Goal: Communication & Community: Answer question/provide support

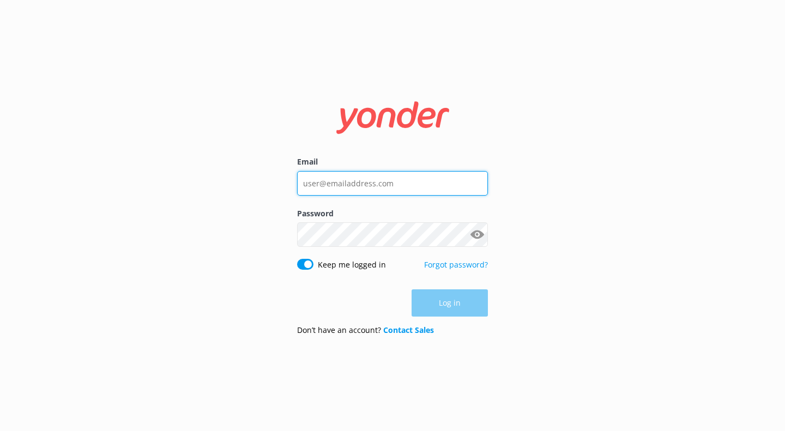
type input "[EMAIL_ADDRESS][DOMAIN_NAME]"
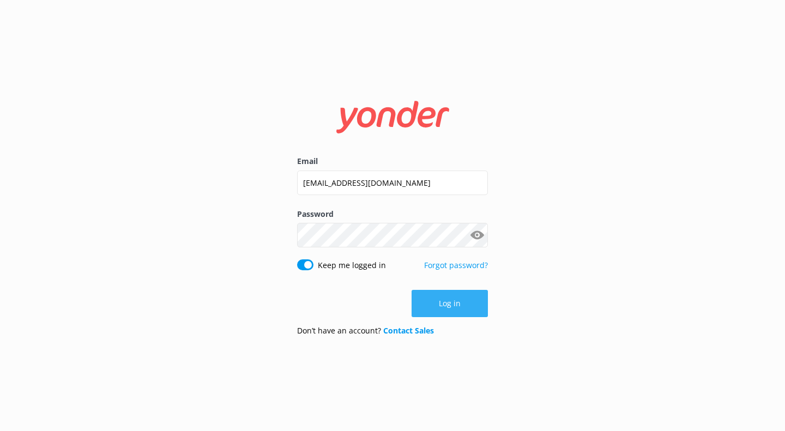
click at [485, 313] on button "Log in" at bounding box center [450, 303] width 76 height 27
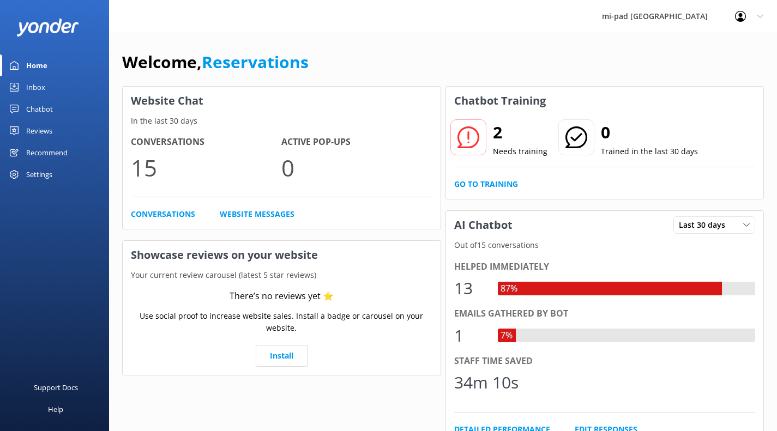
click at [51, 82] on link "Inbox" at bounding box center [54, 87] width 109 height 22
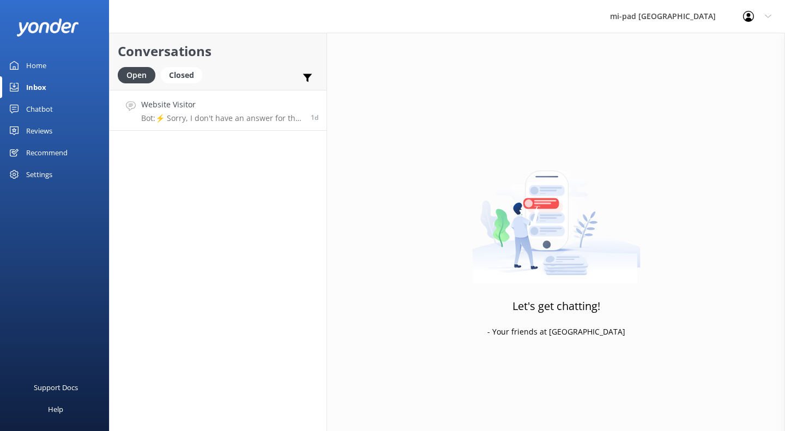
click at [223, 111] on div "Website Visitor Bot: ⚡ Sorry, I don't have an answer for that in my knowledge b…" at bounding box center [221, 110] width 161 height 23
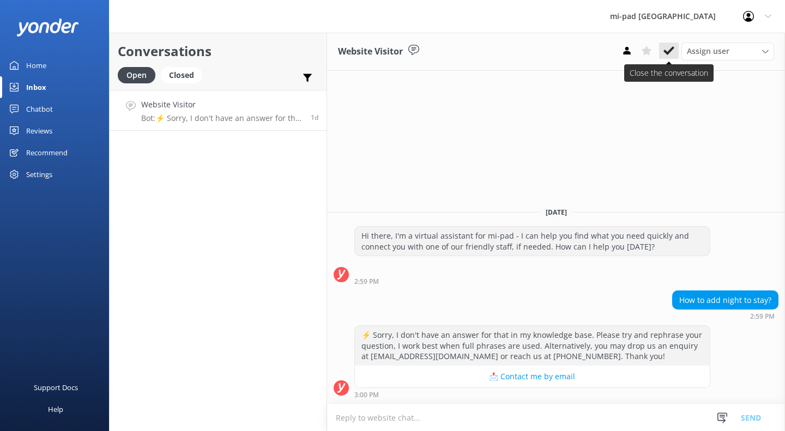
click at [669, 50] on icon at bounding box center [668, 50] width 11 height 11
